Goal: Task Accomplishment & Management: Manage account settings

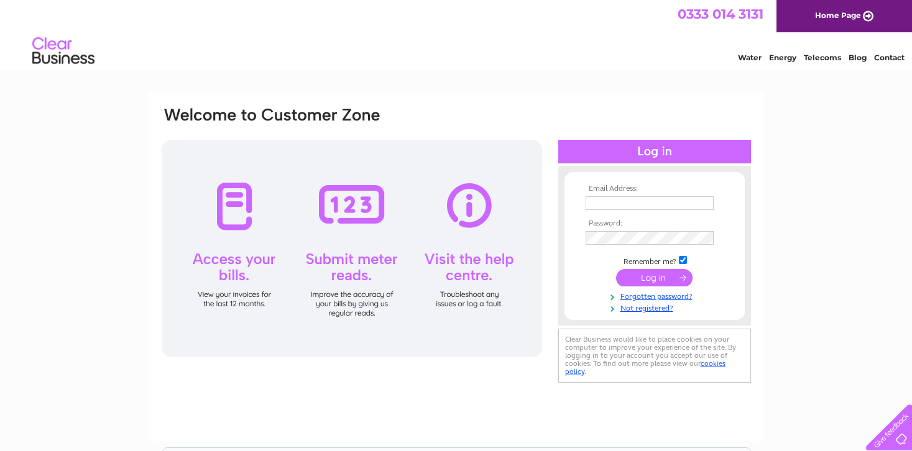
type input "emily.diciacca@rettie.co.uk"
click at [645, 279] on input "submit" at bounding box center [654, 277] width 76 height 17
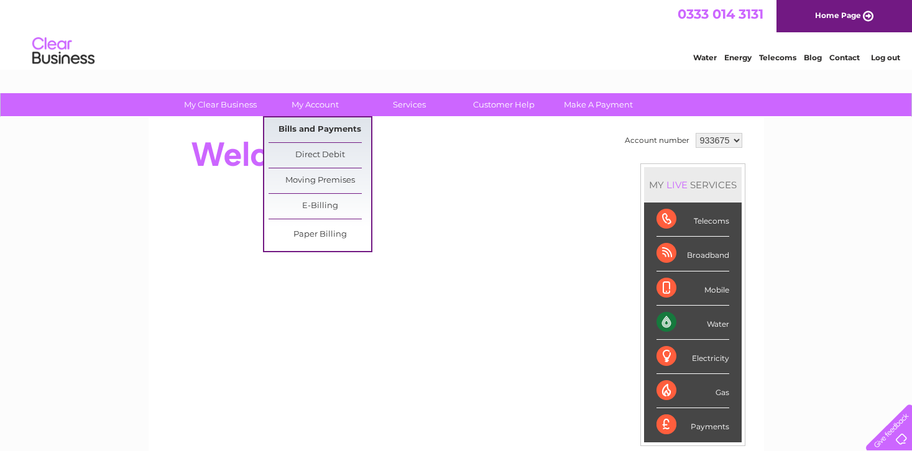
click at [310, 132] on link "Bills and Payments" at bounding box center [320, 130] width 103 height 25
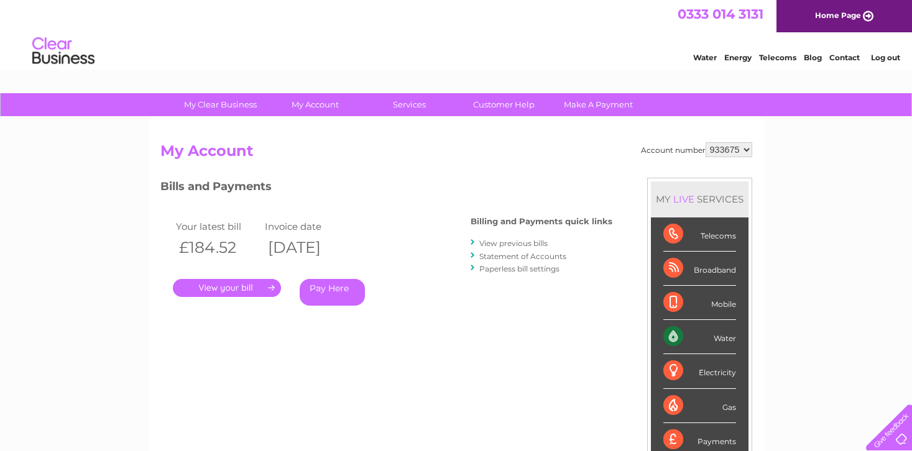
click at [252, 292] on link "." at bounding box center [227, 288] width 108 height 18
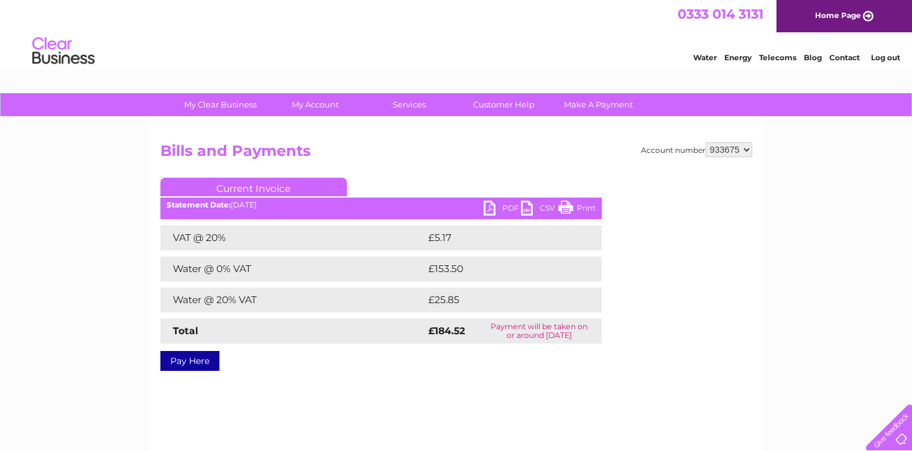
click at [507, 207] on link "PDF" at bounding box center [502, 210] width 37 height 18
